Goal: Navigation & Orientation: Go to known website

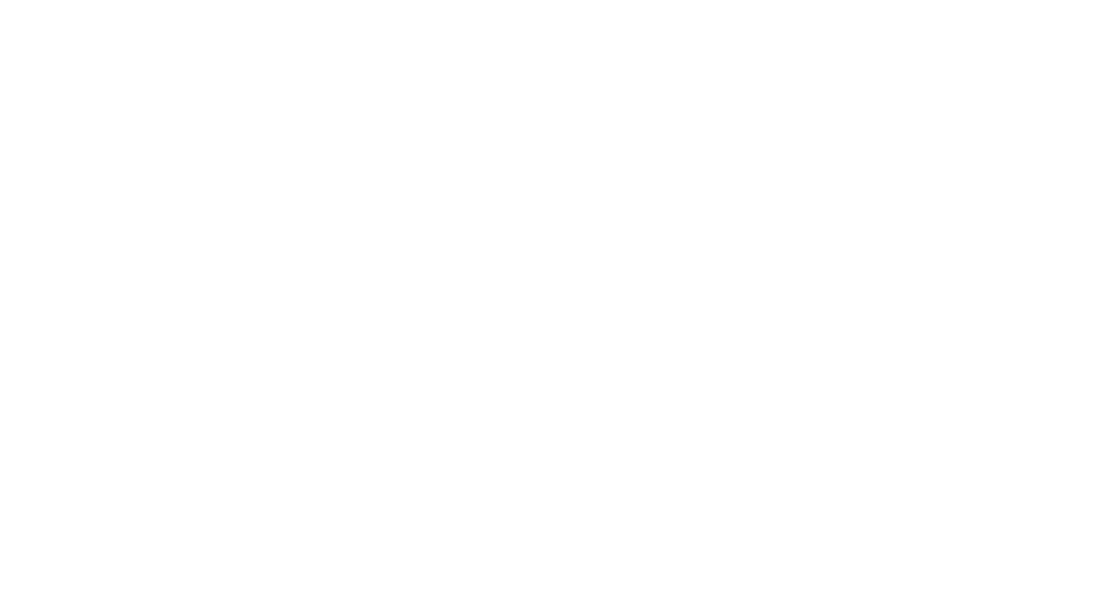
click at [647, 129] on div at bounding box center [550, 310] width 1091 height 610
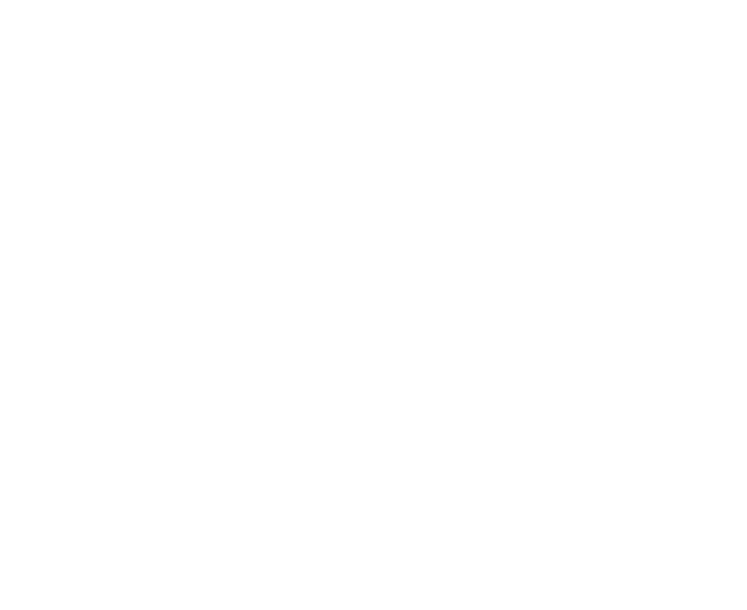
click at [424, 248] on div at bounding box center [373, 310] width 737 height 610
